Goal: Task Accomplishment & Management: Use online tool/utility

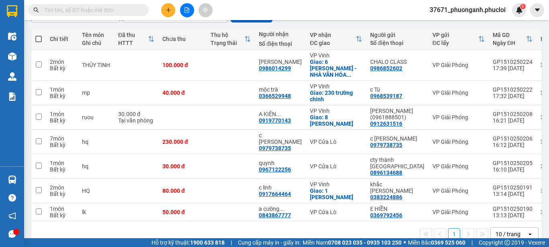
scroll to position [45, 0]
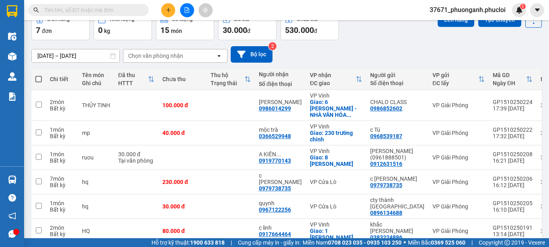
click at [496, 30] on div "Lên hàng Tạo Chuyến" at bounding box center [489, 25] width 104 height 29
click at [496, 28] on div "Lên hàng Tạo Chuyến" at bounding box center [489, 25] width 104 height 29
click at [496, 26] on button "Tạo Chuyến" at bounding box center [499, 19] width 43 height 14
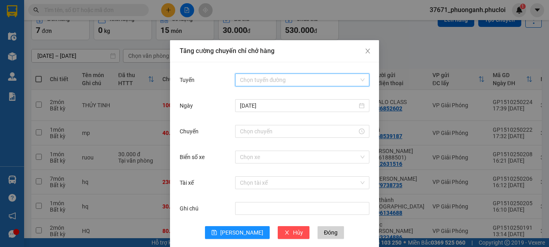
click at [294, 76] on input "Tuyến" at bounding box center [299, 80] width 119 height 12
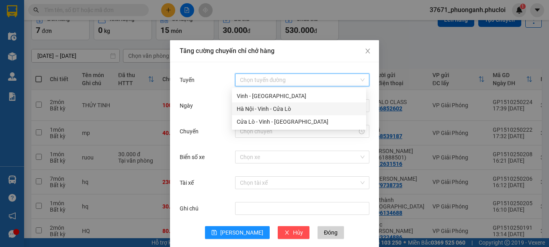
click at [326, 109] on div "Hà Nội - Vinh - Cửa Lò" at bounding box center [299, 108] width 125 height 9
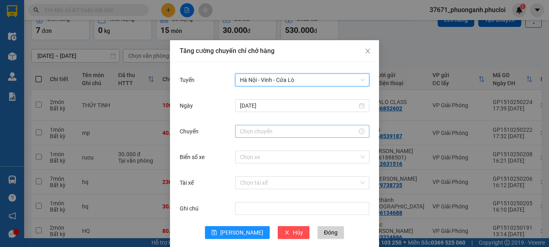
click at [326, 135] on input "Chuyến" at bounding box center [298, 131] width 117 height 9
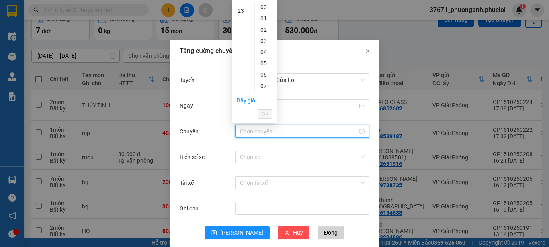
scroll to position [259, 0]
click at [243, 6] on div "23" at bounding box center [243, 7] width 22 height 11
type input "23:00"
click at [261, 109] on li "OK" at bounding box center [265, 114] width 14 height 14
click at [265, 118] on span "OK" at bounding box center [265, 114] width 8 height 9
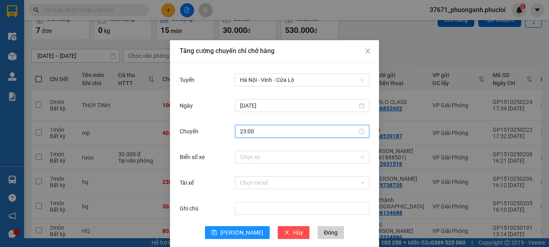
click at [265, 120] on div "[DATE]" at bounding box center [275, 111] width 190 height 26
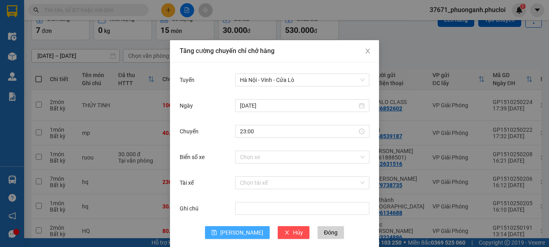
drag, startPoint x: 238, startPoint y: 238, endPoint x: 253, endPoint y: 239, distance: 15.3
click at [237, 238] on button "[PERSON_NAME]" at bounding box center [237, 232] width 65 height 13
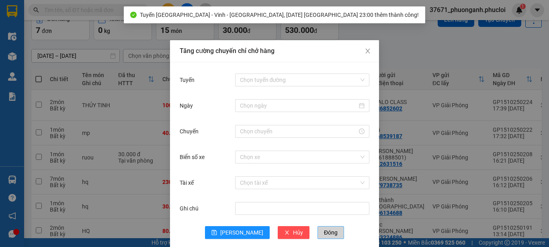
click at [324, 233] on span "Đóng" at bounding box center [331, 232] width 14 height 9
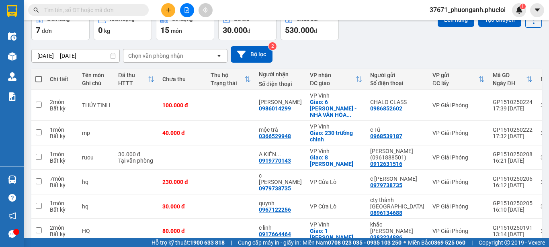
click at [37, 79] on span at bounding box center [38, 79] width 6 height 6
click at [39, 75] on input "checkbox" at bounding box center [39, 75] width 0 height 0
checkbox input "true"
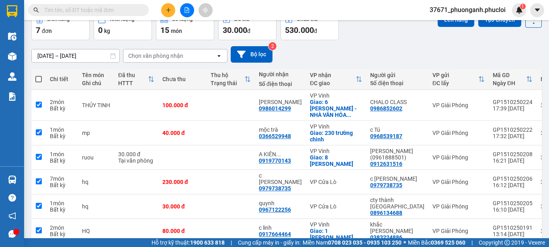
checkbox input "true"
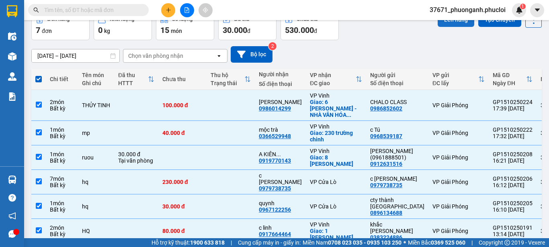
click at [457, 22] on button "Lên hàng" at bounding box center [455, 19] width 37 height 14
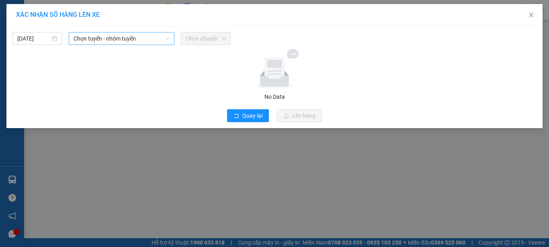
click at [125, 44] on span "Chọn tuyến - nhóm tuyến" at bounding box center [122, 39] width 96 height 12
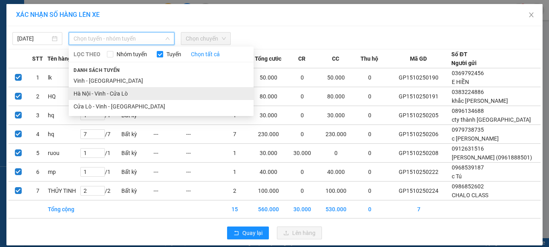
click at [138, 92] on li "Hà Nội - Vinh - Cửa Lò" at bounding box center [161, 93] width 185 height 13
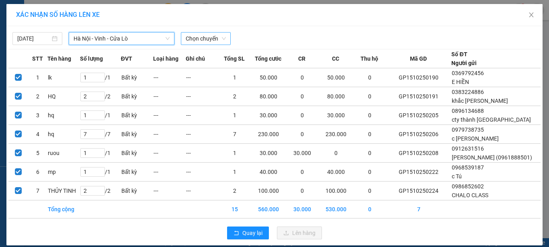
click at [214, 37] on span "Chọn chuyến" at bounding box center [206, 39] width 40 height 12
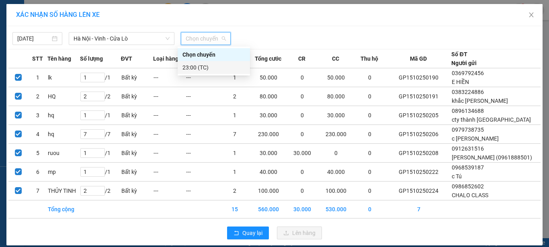
click at [213, 64] on div "23:00 (TC)" at bounding box center [213, 67] width 63 height 9
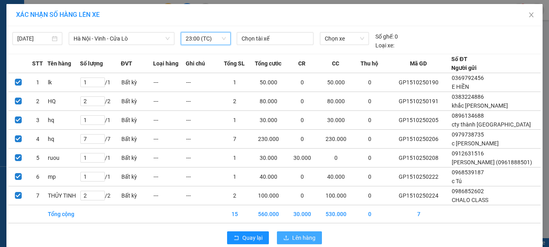
click at [302, 236] on span "Lên hàng" at bounding box center [303, 237] width 23 height 9
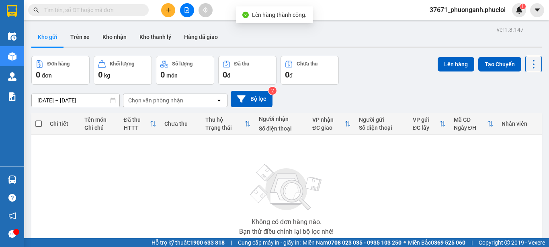
click at [187, 5] on button at bounding box center [187, 10] width 14 height 14
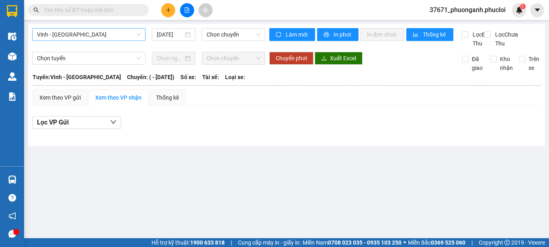
click at [106, 32] on span "Vinh - [GEOGRAPHIC_DATA]" at bounding box center [89, 35] width 104 height 12
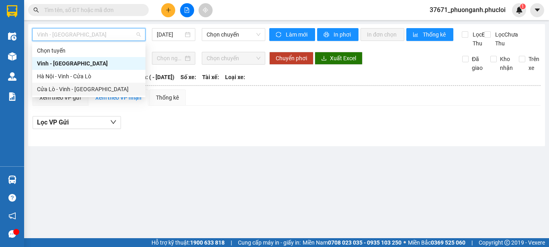
click at [103, 87] on div "Cửa Lò - Vinh - [GEOGRAPHIC_DATA]" at bounding box center [89, 89] width 104 height 9
type input "[DATE]"
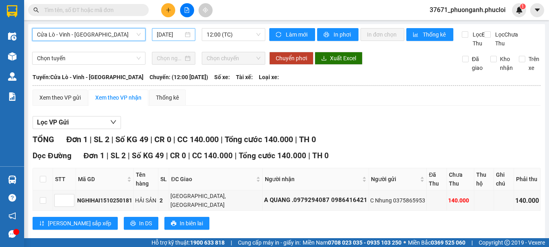
click at [162, 34] on input "[DATE]" at bounding box center [170, 34] width 27 height 9
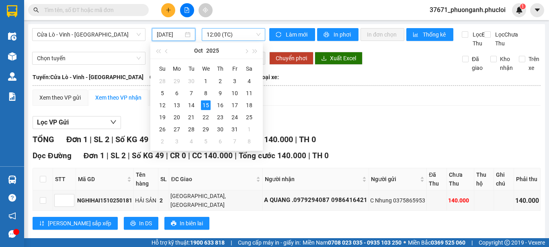
click at [230, 39] on span "12:00 (TC)" at bounding box center [233, 35] width 54 height 12
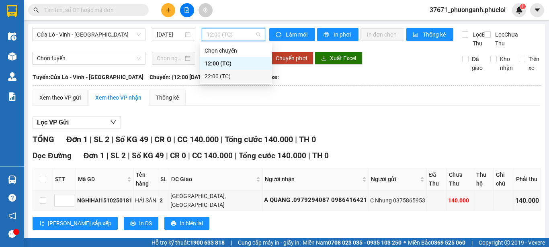
click at [235, 74] on div "22:00 (TC)" at bounding box center [235, 76] width 63 height 9
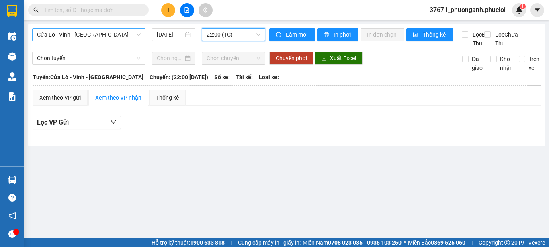
click at [106, 35] on span "Cửa Lò - Vinh - [GEOGRAPHIC_DATA]" at bounding box center [89, 35] width 104 height 12
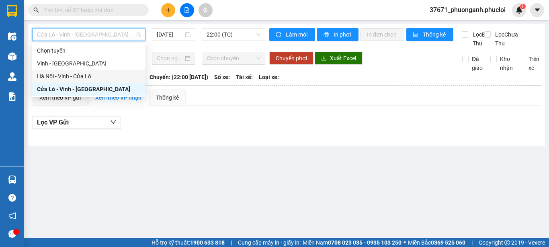
click at [100, 74] on div "Hà Nội - Vinh - Cửa Lò" at bounding box center [89, 76] width 104 height 9
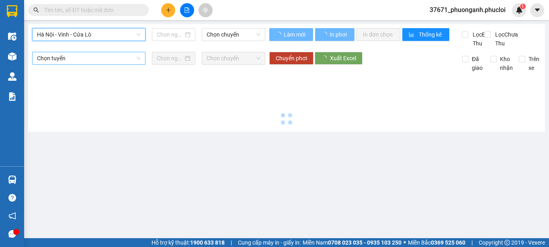
type input "[DATE]"
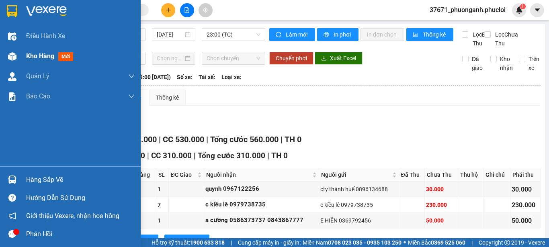
click at [15, 51] on div at bounding box center [12, 56] width 14 height 14
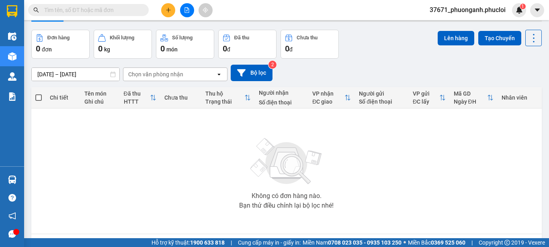
scroll to position [40, 0]
